Goal: Task Accomplishment & Management: Manage account settings

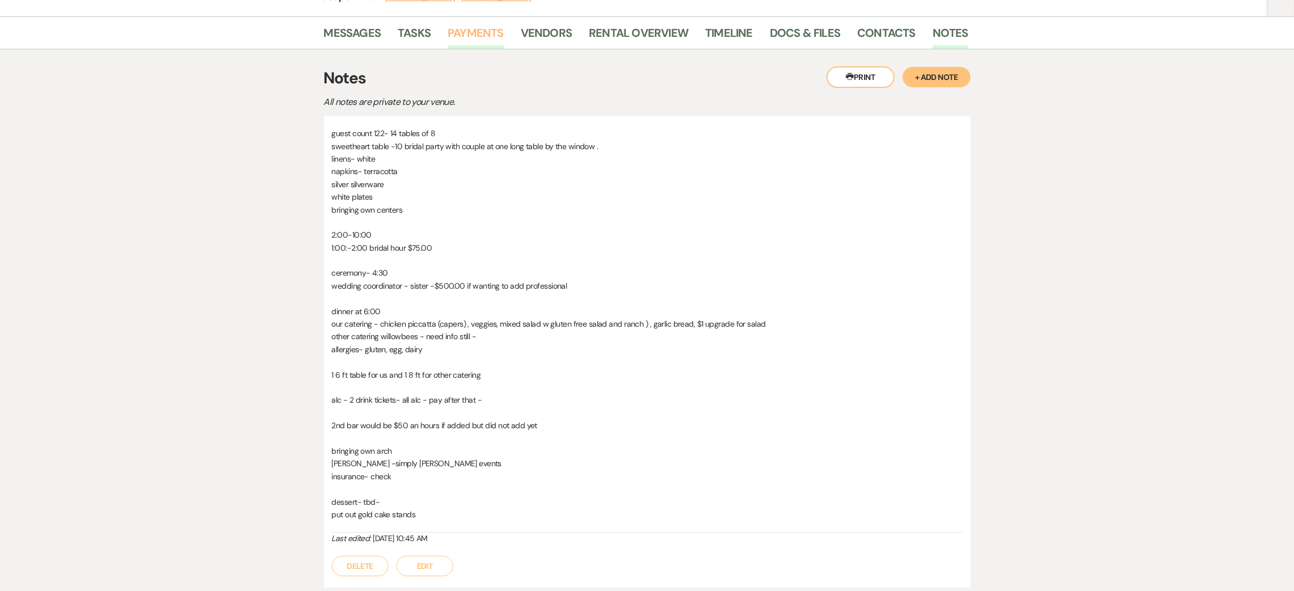
click at [476, 36] on link "Payments" at bounding box center [476, 36] width 56 height 25
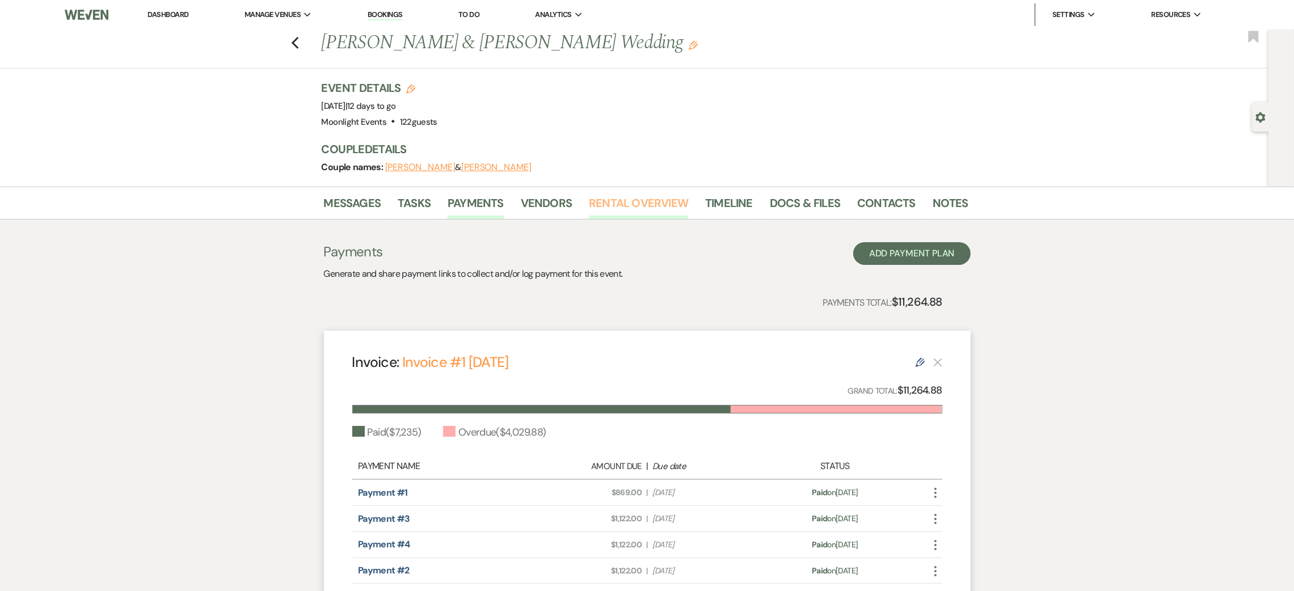
click at [615, 201] on link "Rental Overview" at bounding box center [638, 206] width 99 height 25
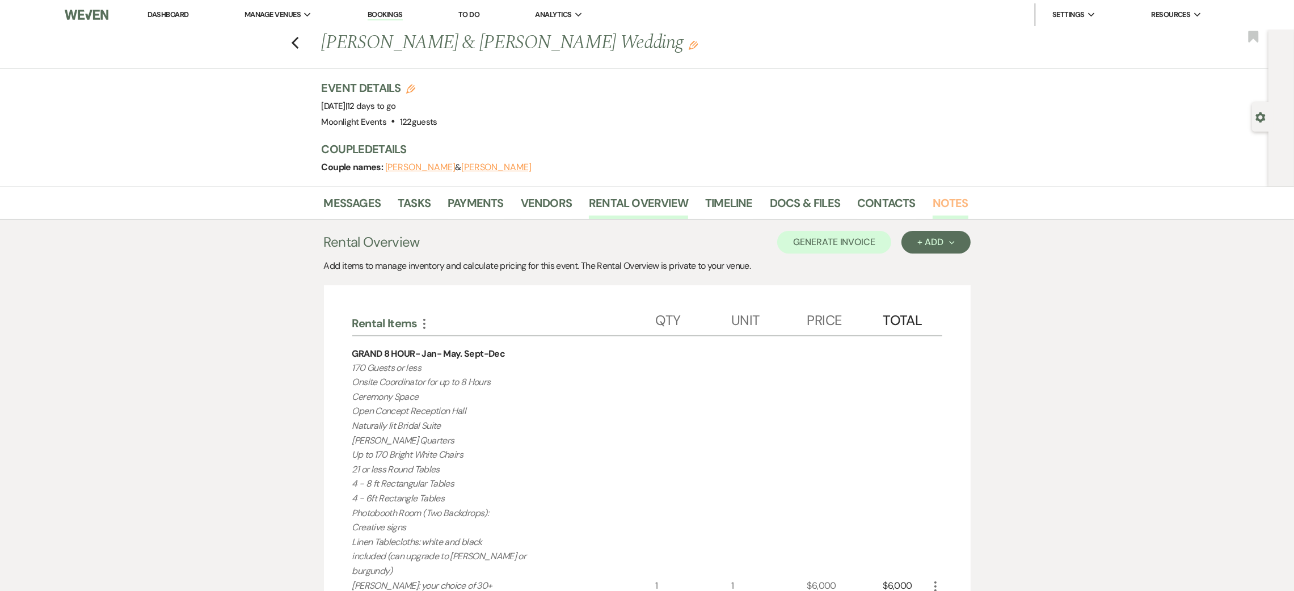
click at [936, 200] on link "Notes" at bounding box center [951, 206] width 36 height 25
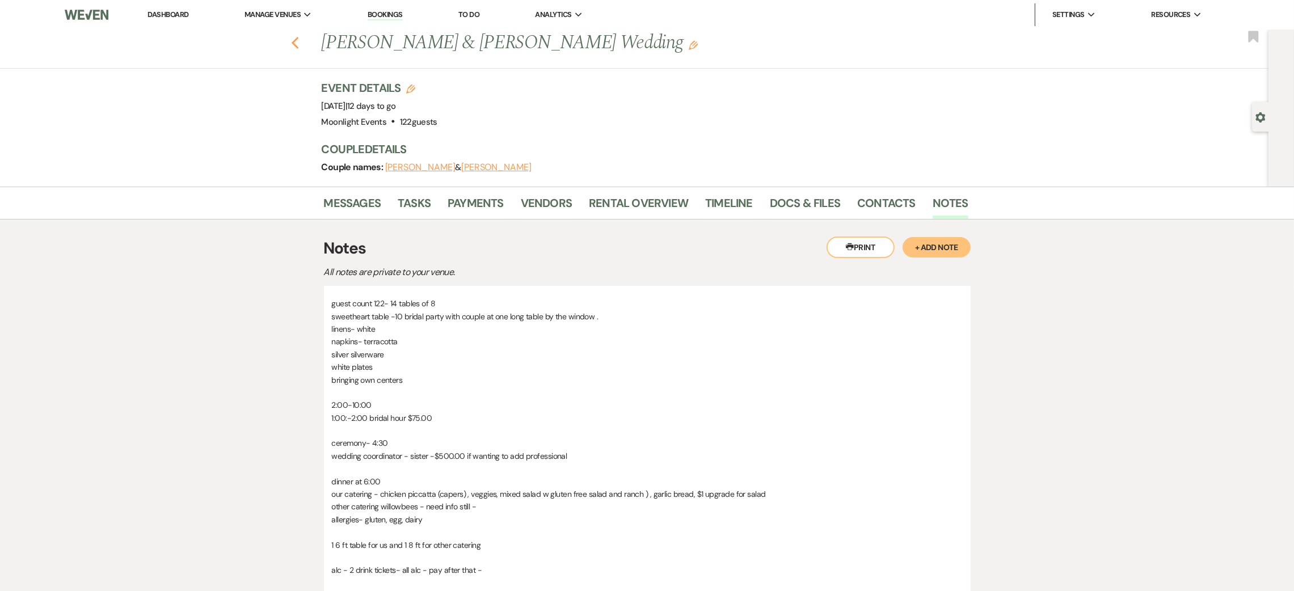
click at [299, 40] on icon "Previous" at bounding box center [295, 43] width 9 height 14
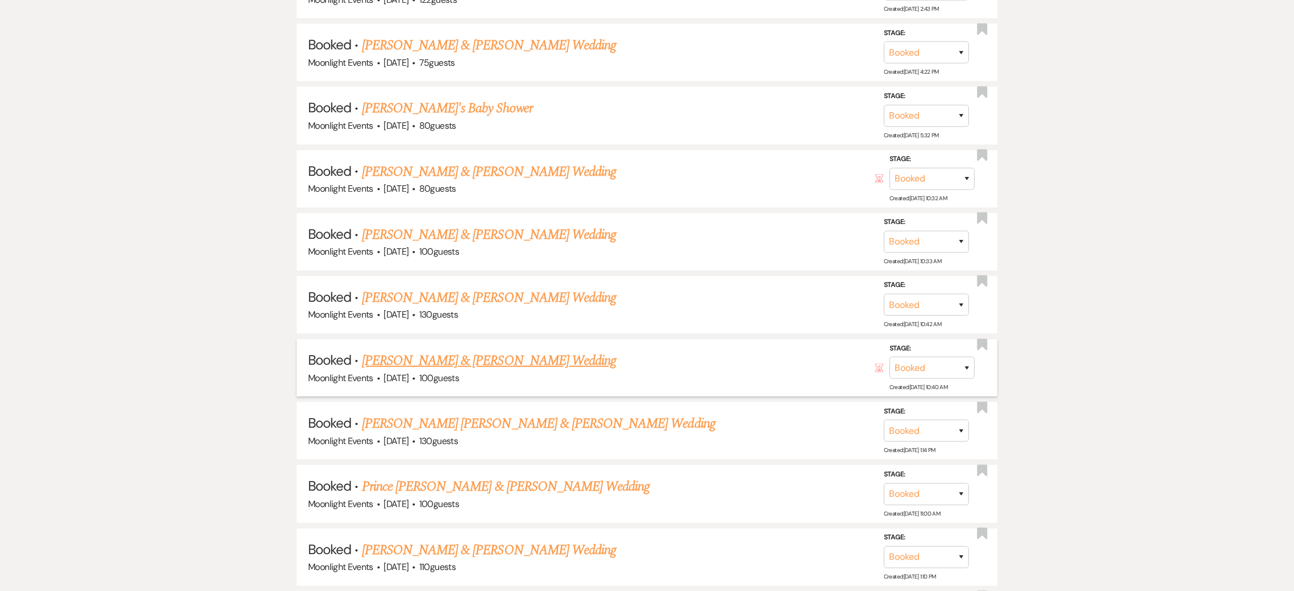
scroll to position [1192, 0]
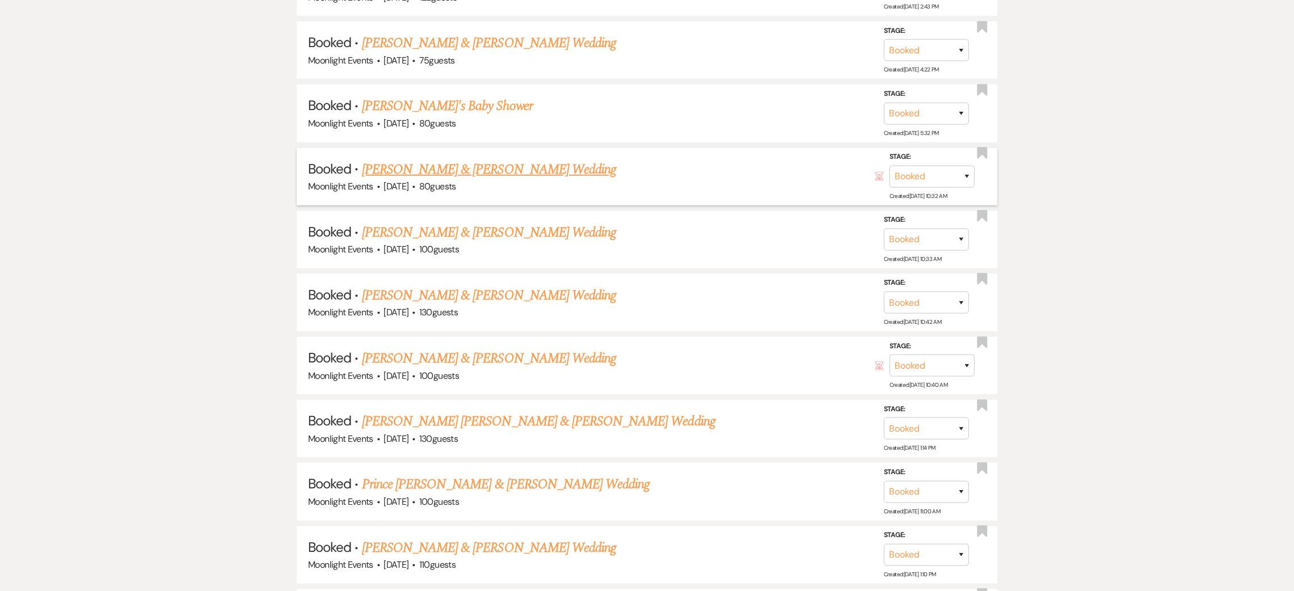
click at [424, 169] on link "[PERSON_NAME] & [PERSON_NAME] Wedding" at bounding box center [489, 169] width 254 height 20
select select "5"
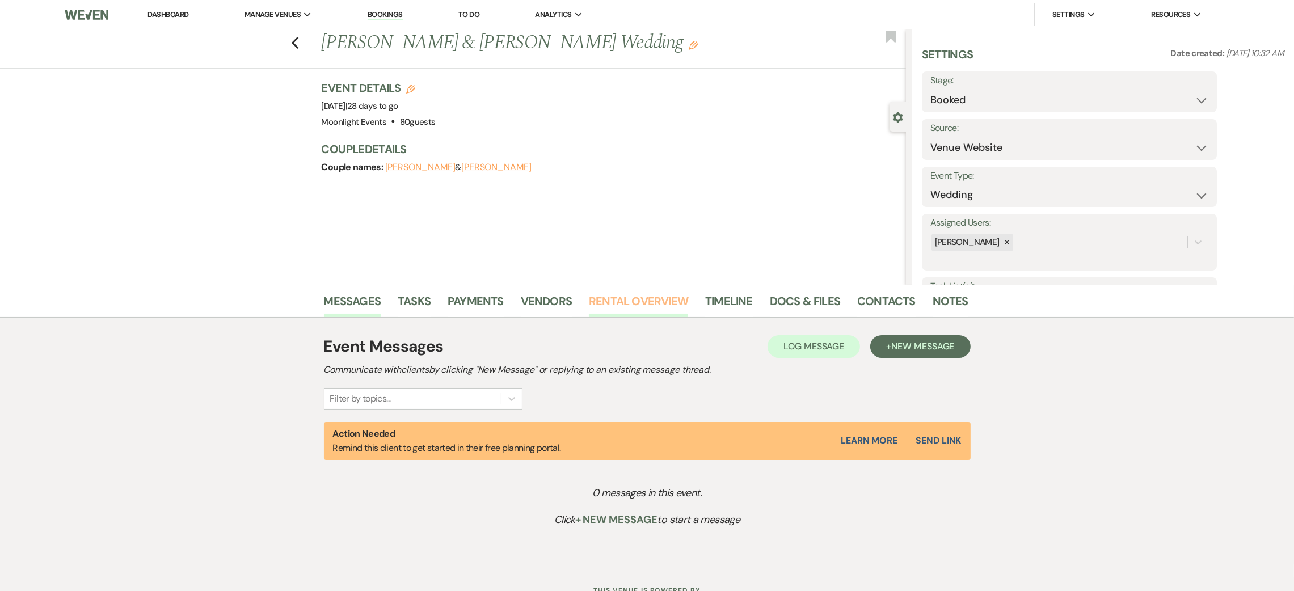
click at [644, 292] on link "Rental Overview" at bounding box center [638, 304] width 99 height 25
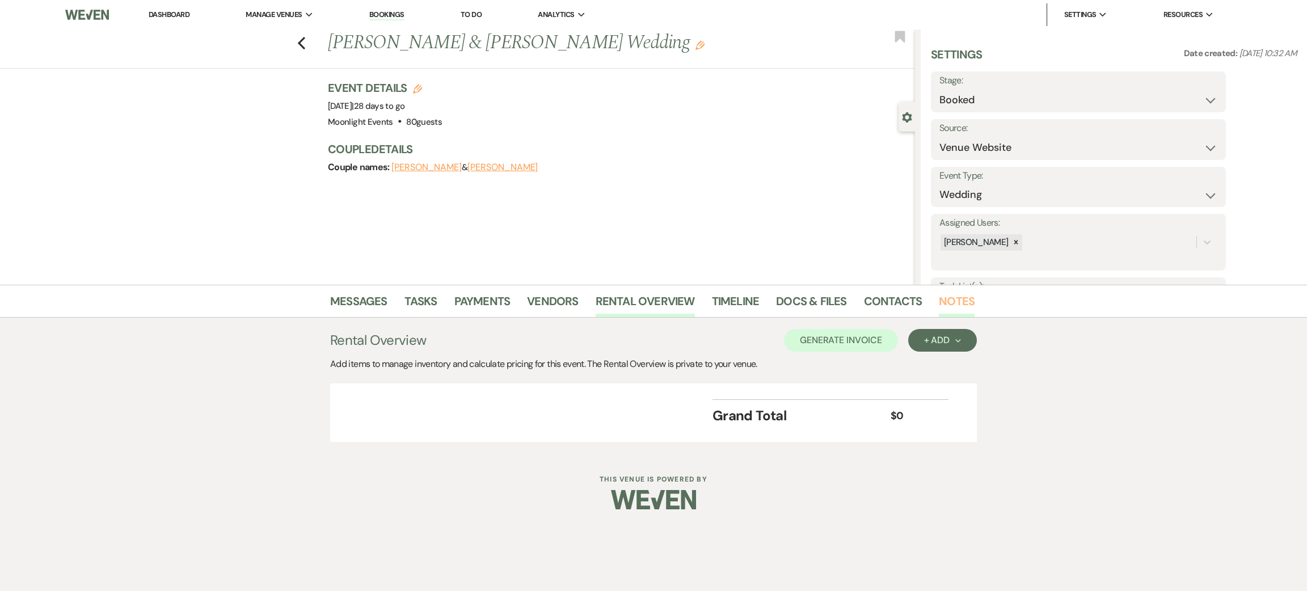
click at [948, 304] on link "Notes" at bounding box center [957, 304] width 36 height 25
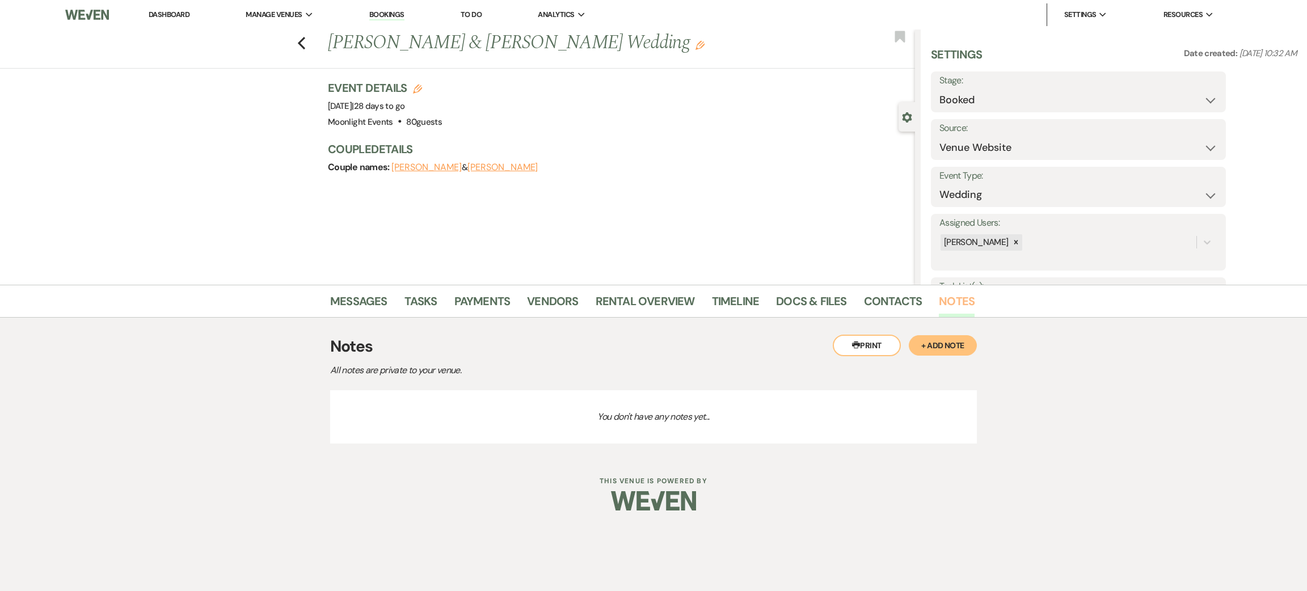
click at [954, 294] on link "Notes" at bounding box center [957, 304] width 36 height 25
click at [932, 345] on button "+ Add Note" at bounding box center [943, 345] width 68 height 20
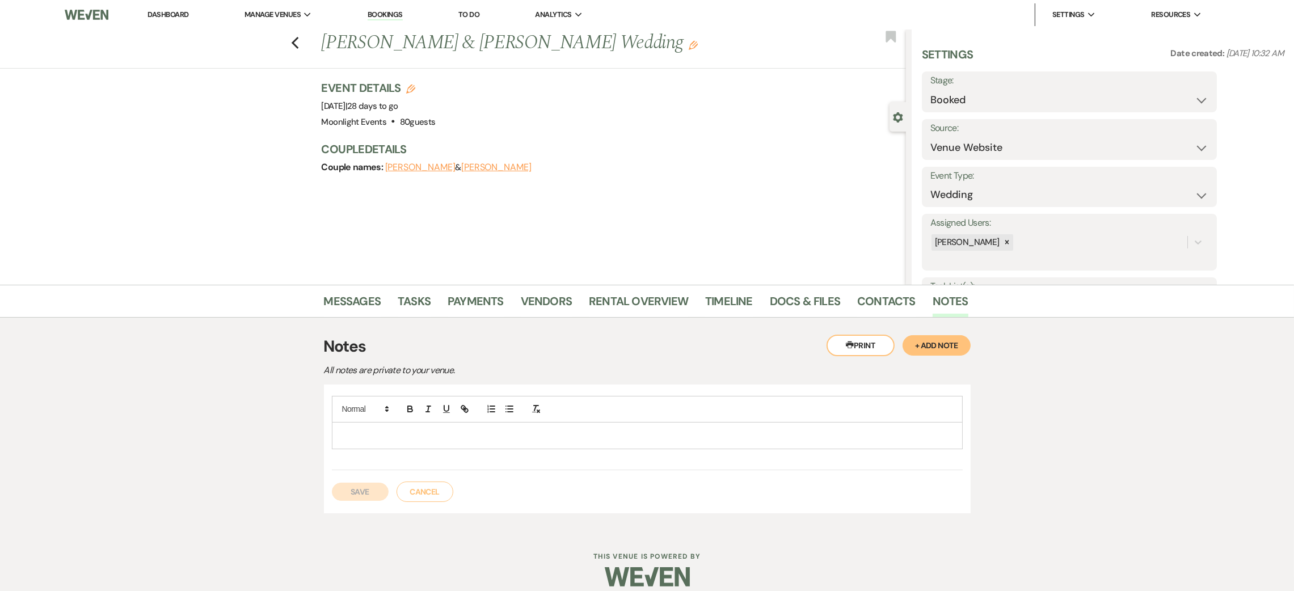
click at [397, 442] on div at bounding box center [648, 436] width 630 height 26
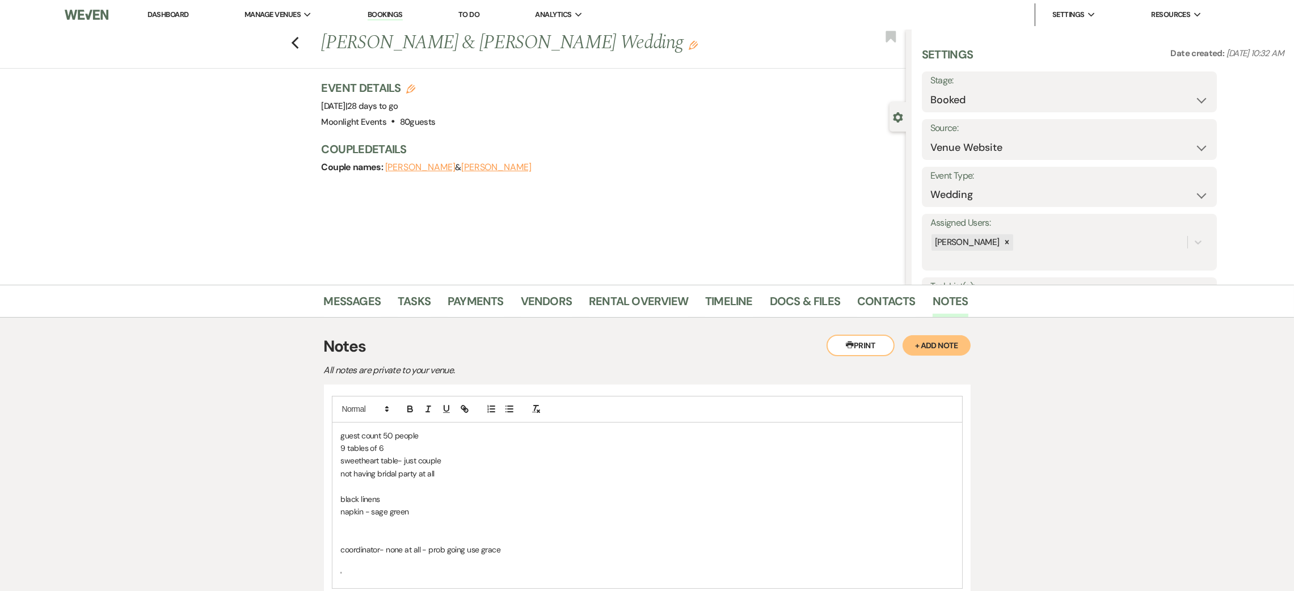
click at [350, 527] on p at bounding box center [647, 524] width 613 height 12
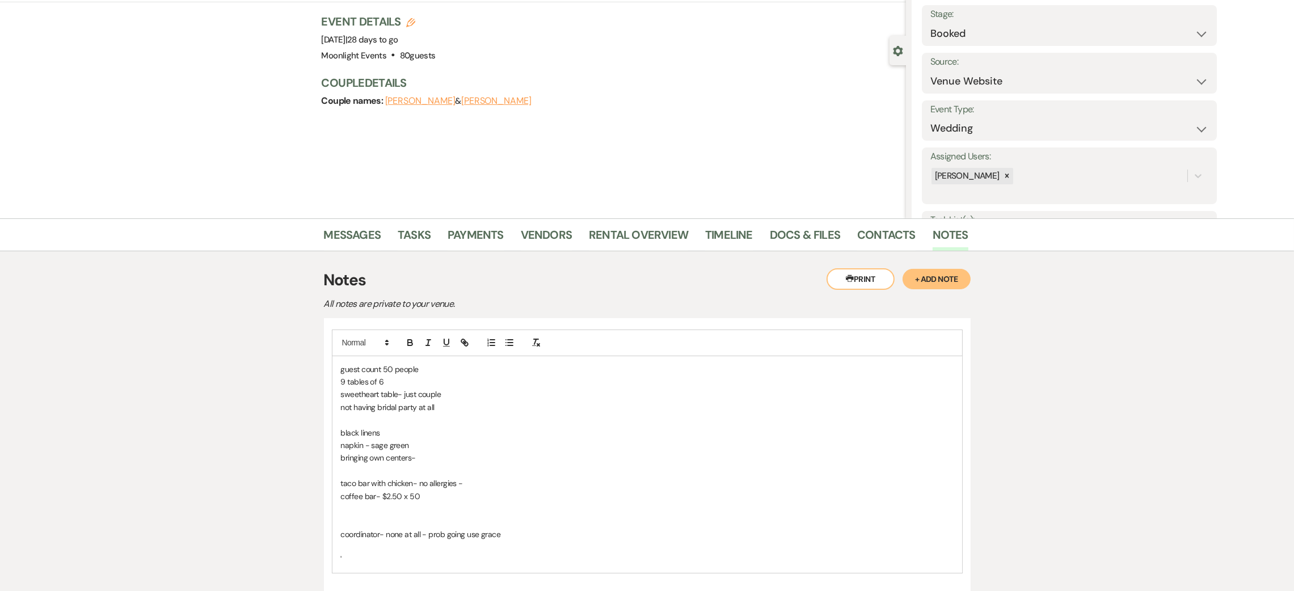
scroll to position [170, 0]
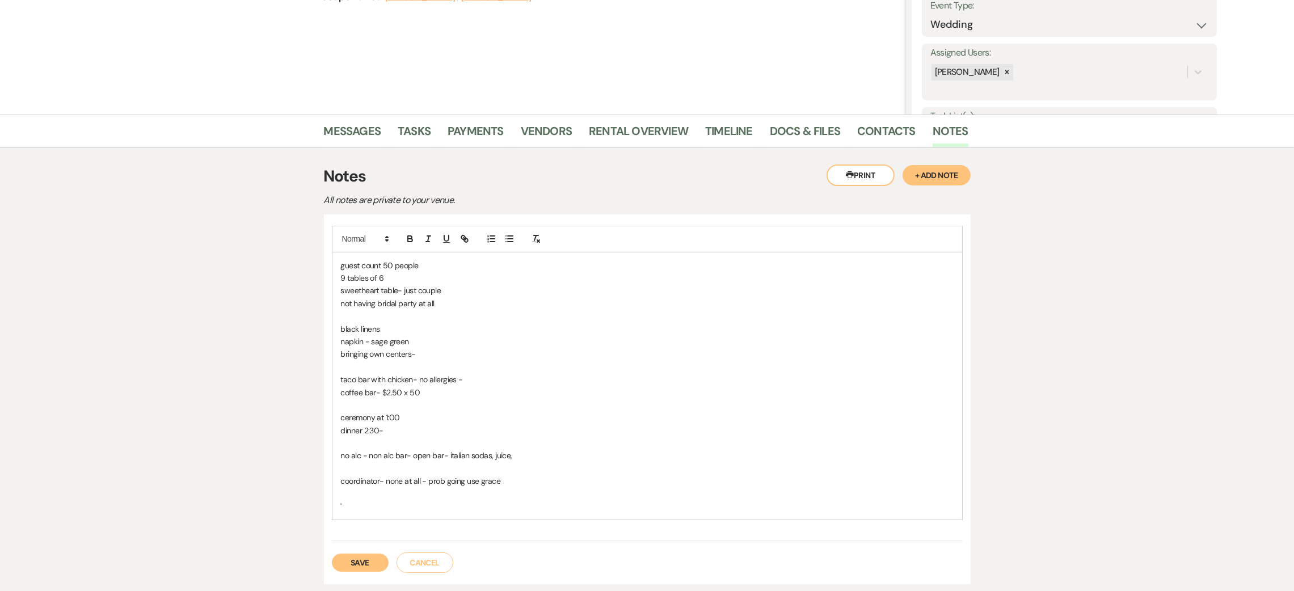
click at [462, 461] on p "no alc - non alc bar- open bar- italian sodas, juice," at bounding box center [647, 455] width 613 height 12
click at [550, 456] on p "no alc - non alc bar- open bar- Italian sodas, juice," at bounding box center [647, 455] width 613 height 12
click at [517, 483] on p "PRE PAY FOR APPLE CIDER ON CHAMPAGNE WALL- BRINGING OWN ARCH-" at bounding box center [647, 481] width 613 height 12
click at [377, 535] on p at bounding box center [647, 532] width 613 height 12
click at [365, 552] on p "'" at bounding box center [647, 558] width 613 height 12
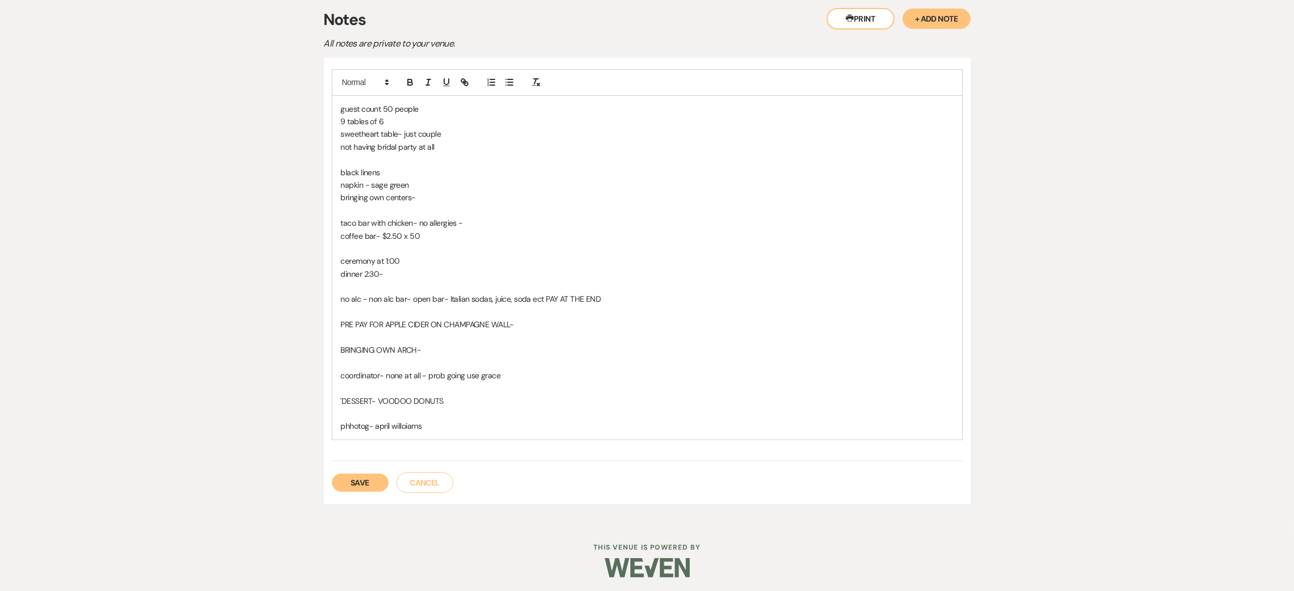
scroll to position [330, 0]
click at [349, 422] on p "phhotog- [PERSON_NAME]" at bounding box center [647, 423] width 613 height 12
click at [431, 430] on div "guest count 50 people 9 tables of 6 sweetheart table- just couple not having br…" at bounding box center [648, 264] width 630 height 344
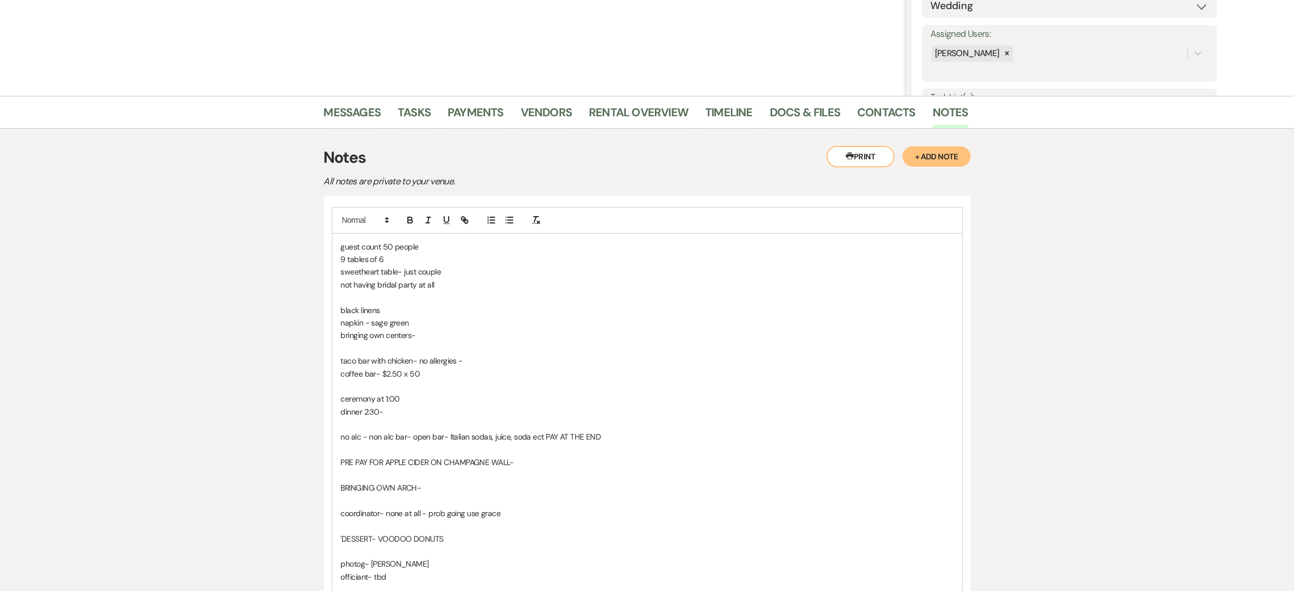
scroll to position [270, 0]
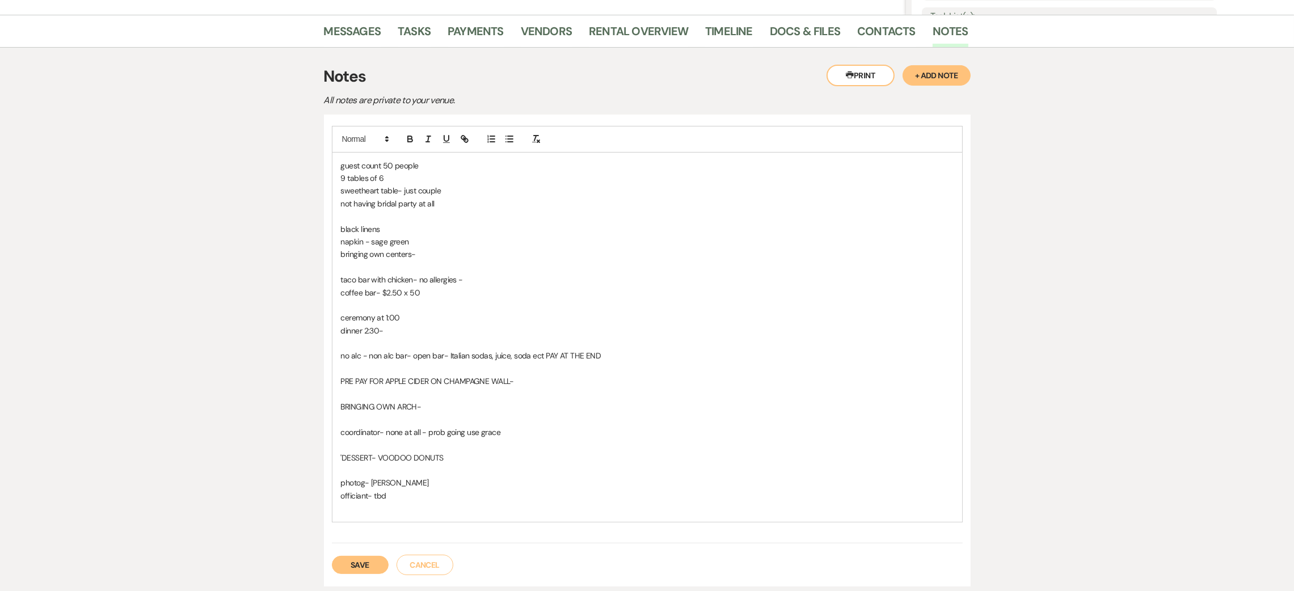
click at [364, 574] on div "Save Cancel" at bounding box center [647, 560] width 631 height 32
click at [362, 567] on button "Save" at bounding box center [360, 565] width 57 height 18
